Goal: Information Seeking & Learning: Learn about a topic

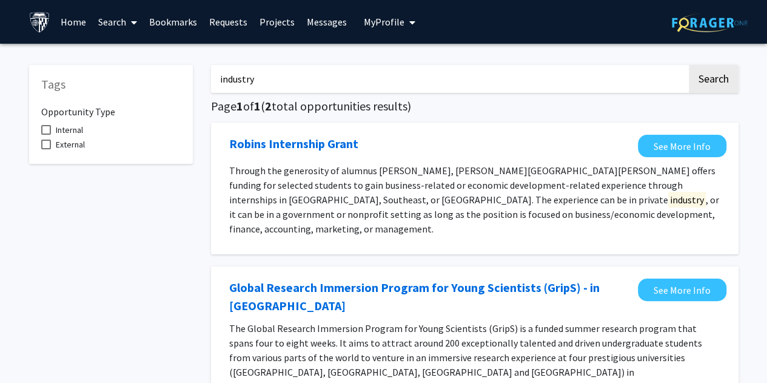
click at [75, 20] on link "Home" at bounding box center [74, 22] width 38 height 42
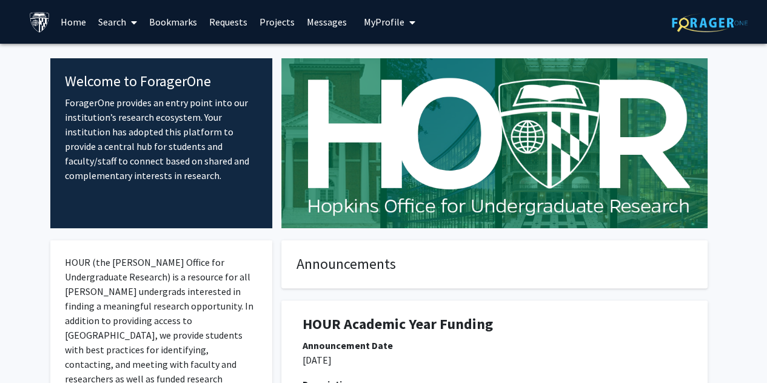
click at [122, 21] on link "Search" at bounding box center [117, 22] width 51 height 42
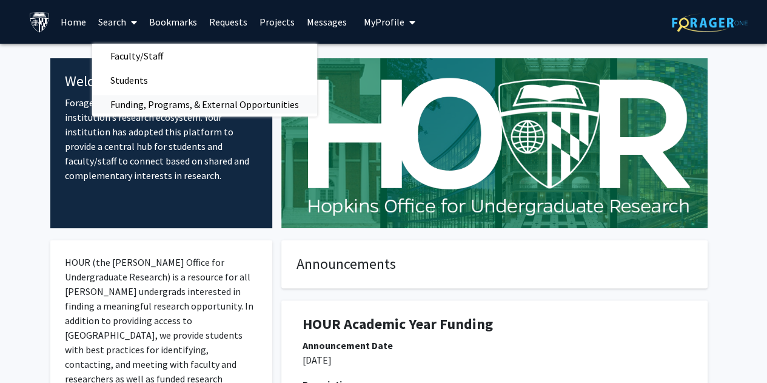
click at [147, 105] on span "Funding, Programs, & External Opportunities" at bounding box center [204, 104] width 225 height 24
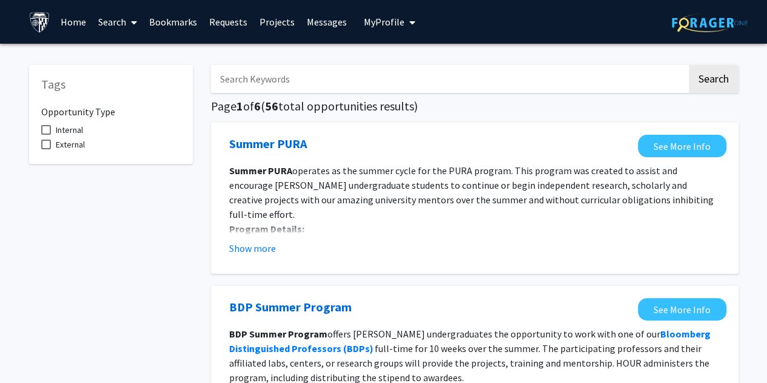
click at [315, 85] on input "Search Keywords" at bounding box center [449, 79] width 476 height 28
type input "g"
type input "m"
click at [689, 65] on button "Search" at bounding box center [714, 79] width 50 height 28
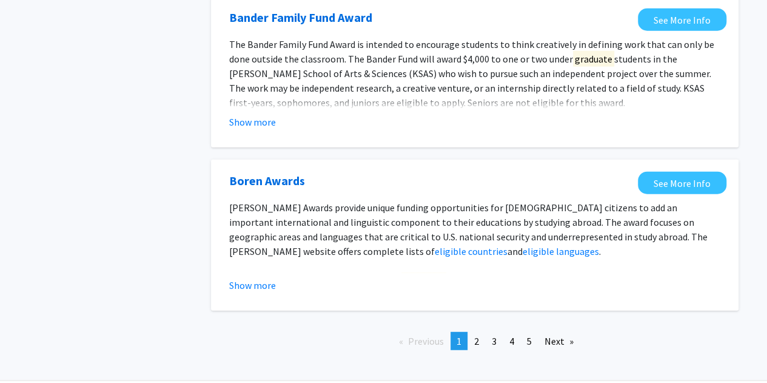
scroll to position [1447, 0]
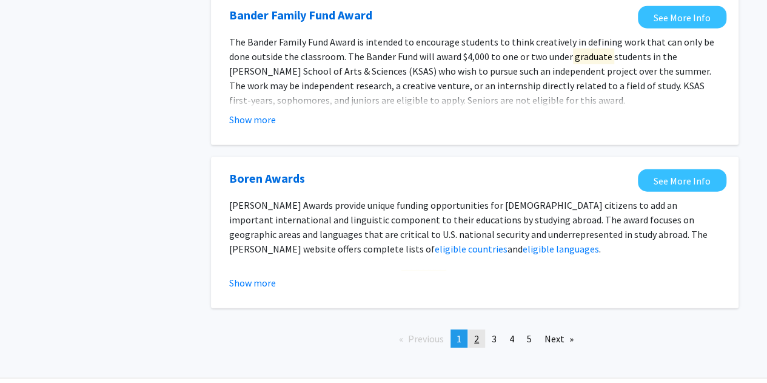
click at [479, 333] on span "2" at bounding box center [476, 338] width 5 height 12
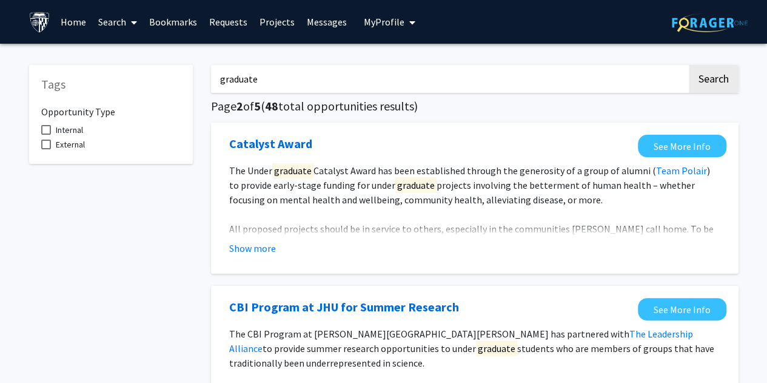
drag, startPoint x: 321, startPoint y: 84, endPoint x: 187, endPoint y: 69, distance: 135.4
click at [689, 65] on button "Search" at bounding box center [714, 79] width 50 height 28
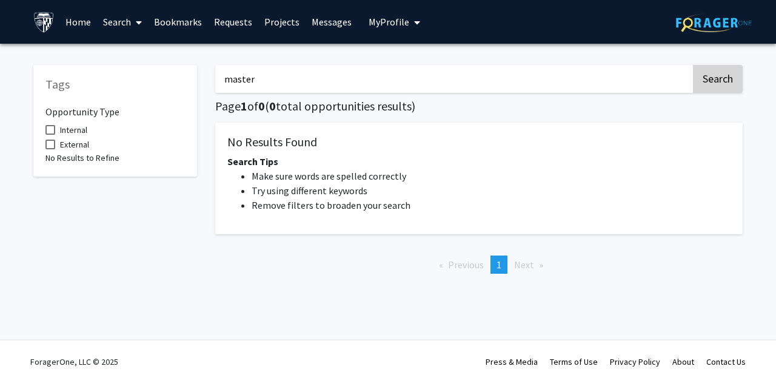
type input "master"
click at [734, 69] on button "Search" at bounding box center [718, 79] width 50 height 28
drag, startPoint x: 326, startPoint y: 87, endPoint x: 179, endPoint y: 64, distance: 147.9
click at [179, 64] on div "Tags Opportunity Type Internal External No Results to Refine master Search Page…" at bounding box center [388, 168] width 728 height 230
type input "Graduate"
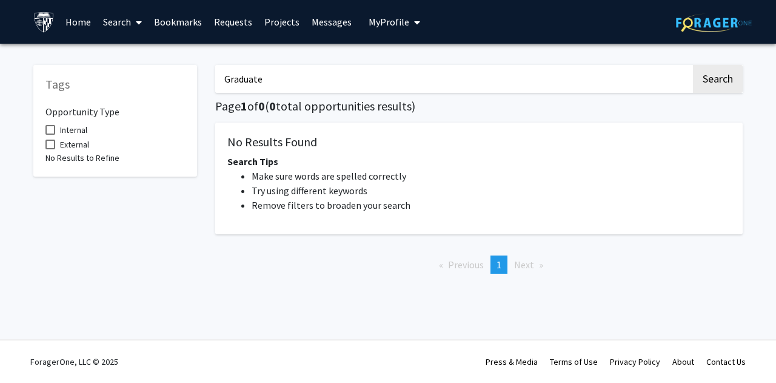
click at [693, 65] on button "Search" at bounding box center [718, 79] width 50 height 28
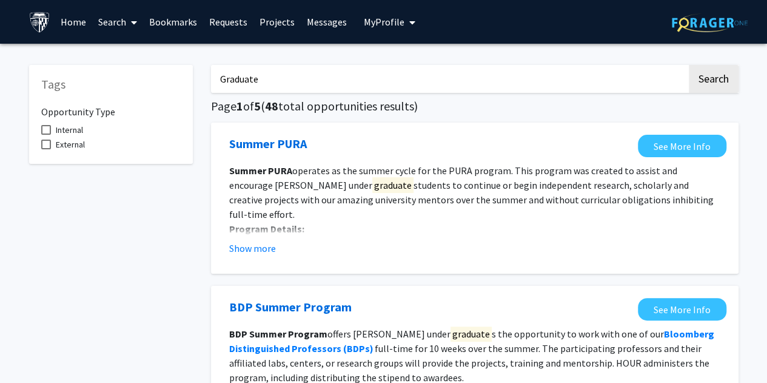
drag, startPoint x: 319, startPoint y: 70, endPoint x: 190, endPoint y: 61, distance: 129.5
type input "g"
type input "graduate"
click at [689, 65] on button "Search" at bounding box center [714, 79] width 50 height 28
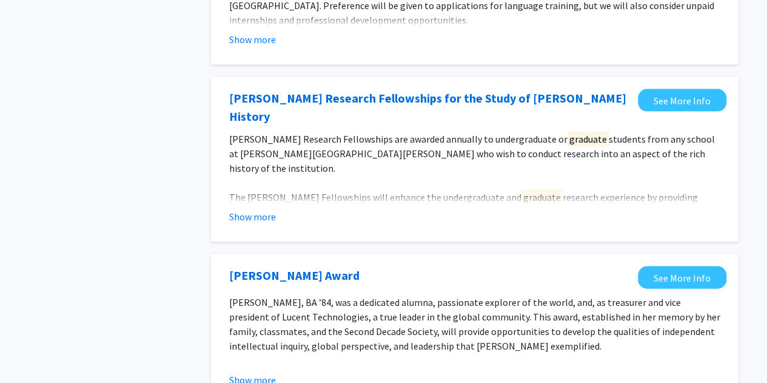
scroll to position [1408, 0]
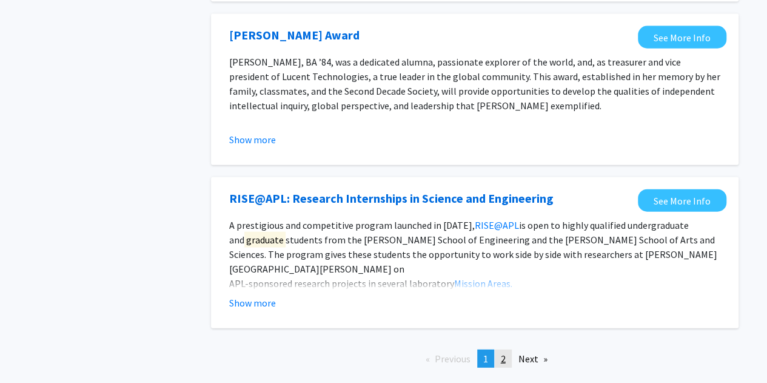
click at [502, 352] on span "2" at bounding box center [503, 358] width 5 height 12
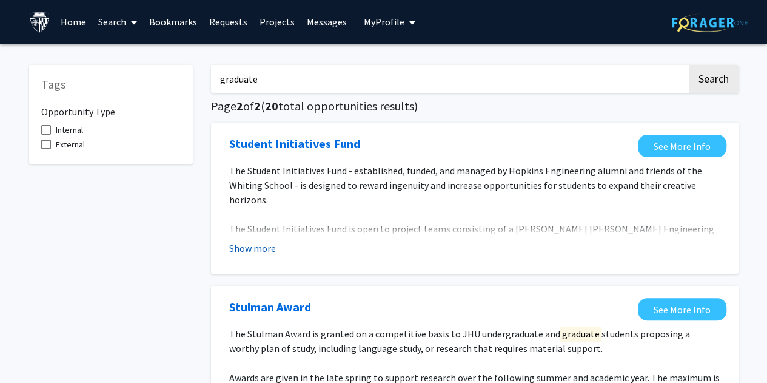
click at [269, 248] on button "Show more" at bounding box center [252, 248] width 47 height 15
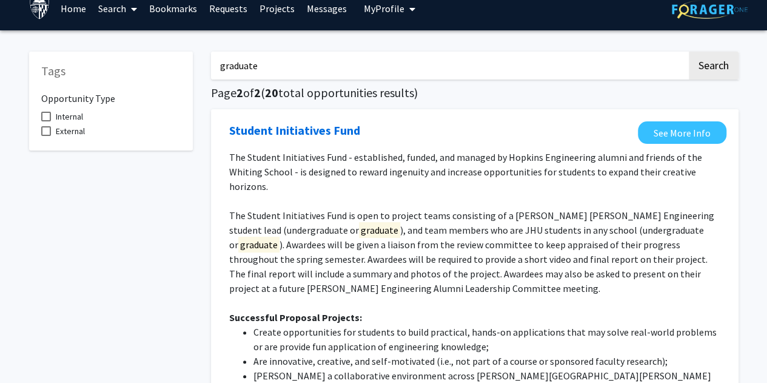
scroll to position [9, 0]
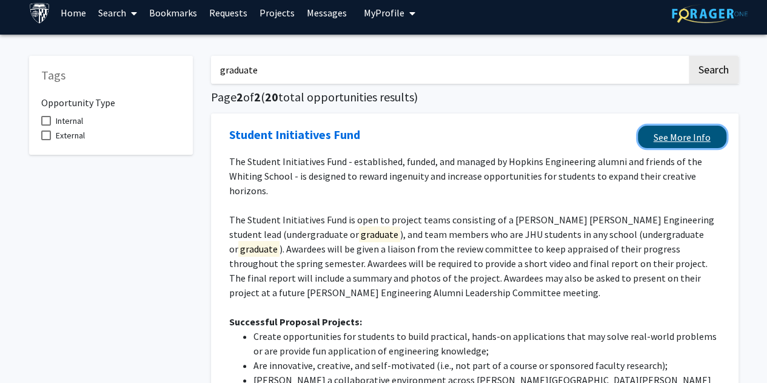
click at [660, 140] on link "See More Info" at bounding box center [682, 136] width 89 height 22
